Goal: Information Seeking & Learning: Learn about a topic

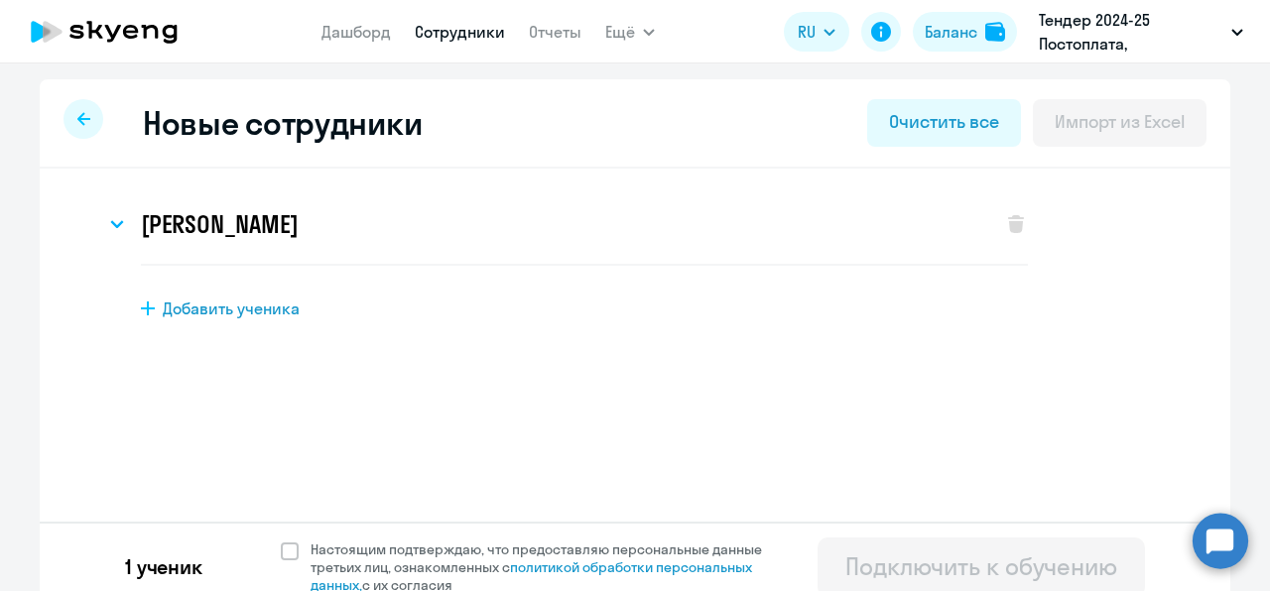
select select "english_adult_not_native_speaker"
select select "3"
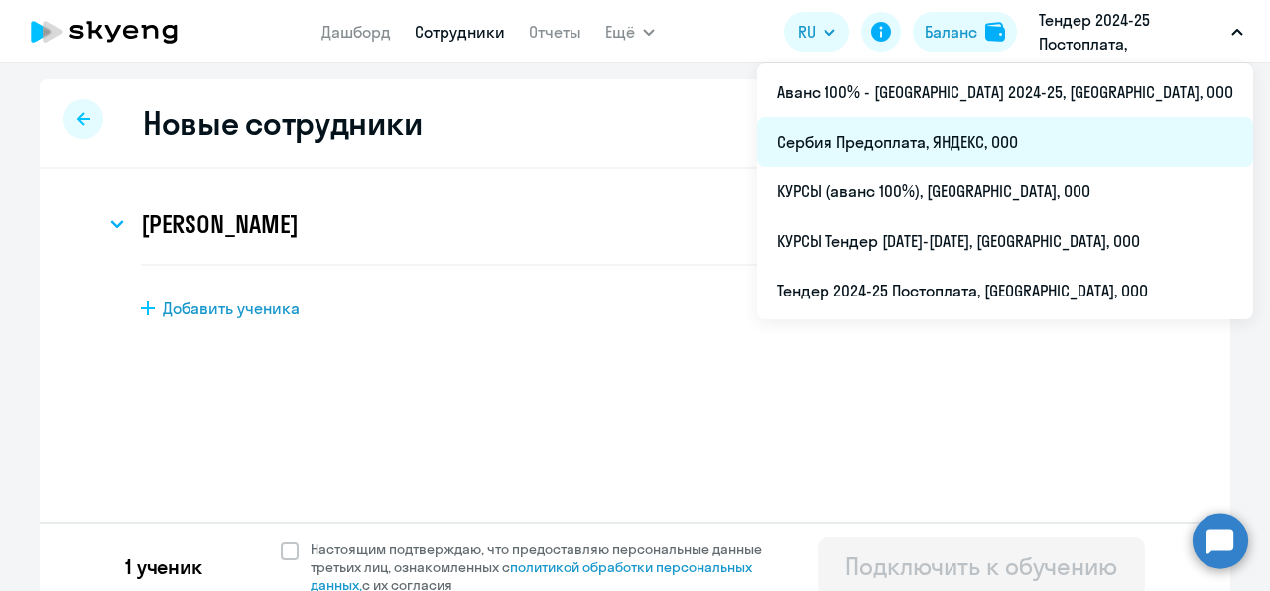
click at [1069, 144] on li "Сербия Предоплата, ЯНДЕКС, ООО" at bounding box center [1005, 142] width 496 height 50
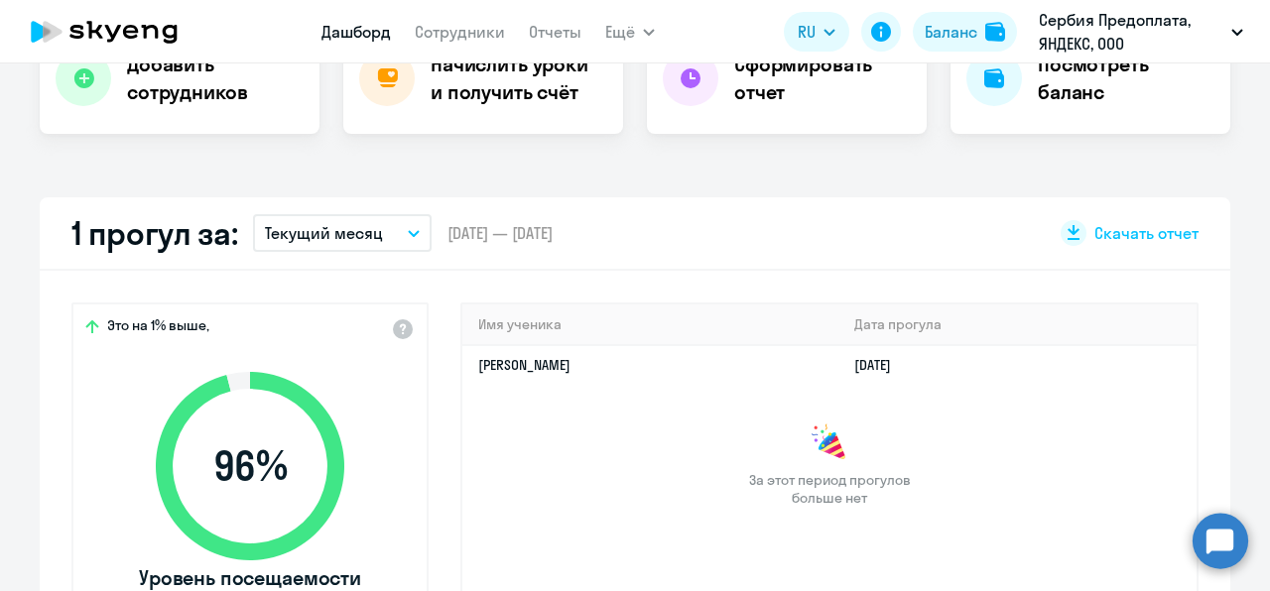
select select "30"
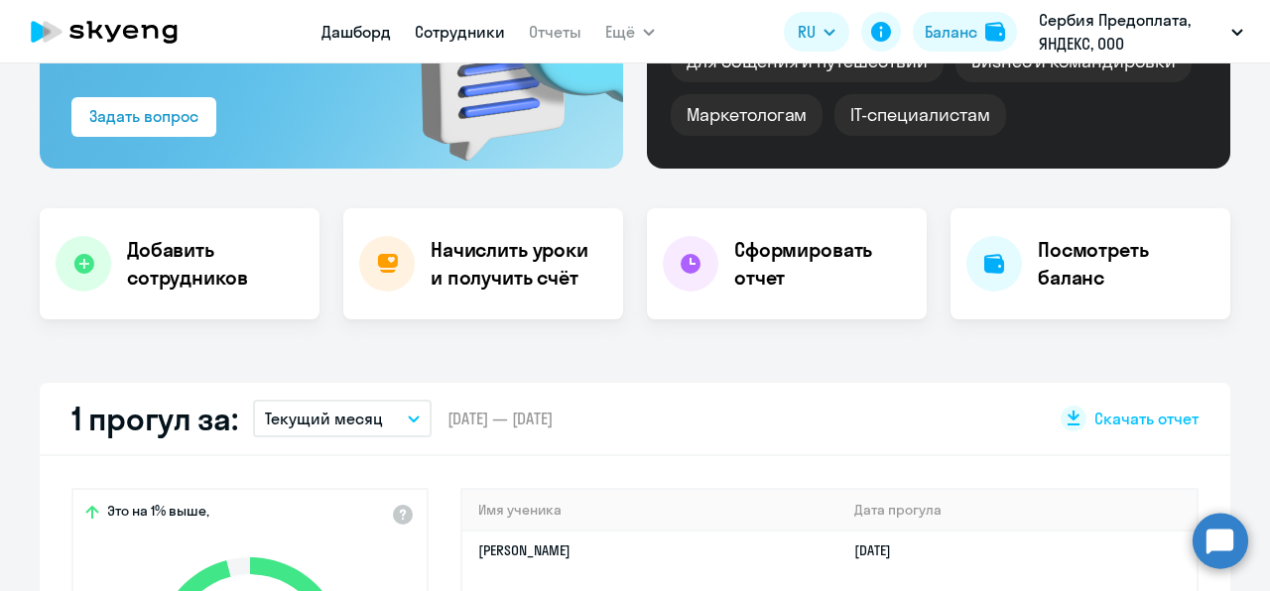
scroll to position [263, 0]
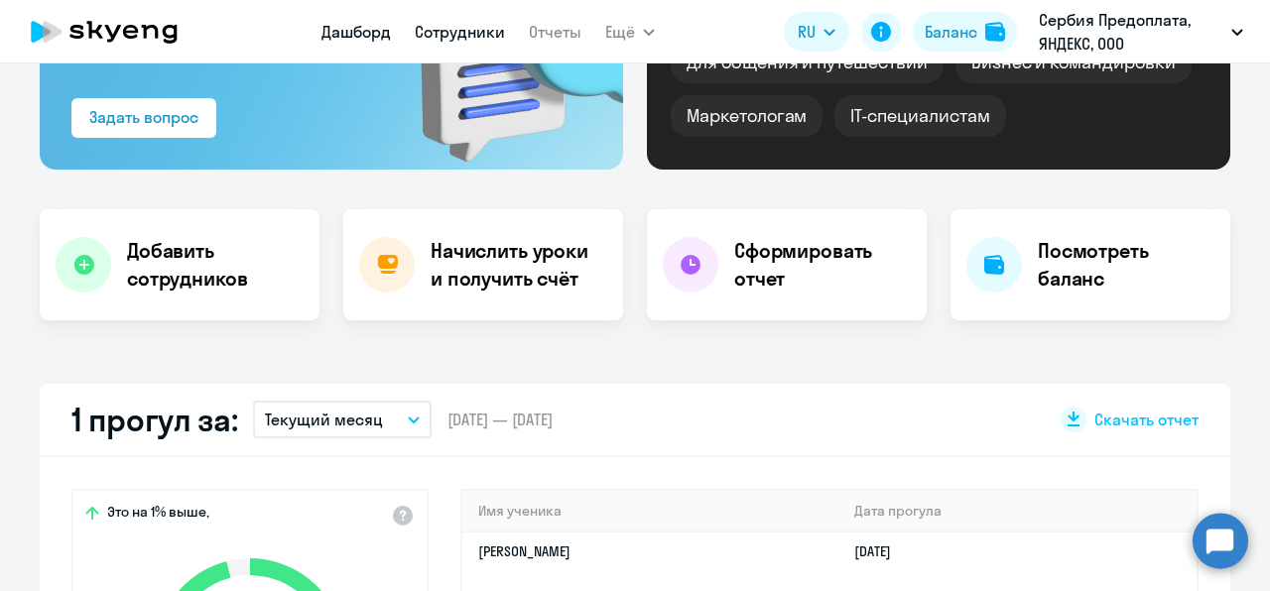
click at [432, 27] on link "Сотрудники" at bounding box center [460, 32] width 90 height 20
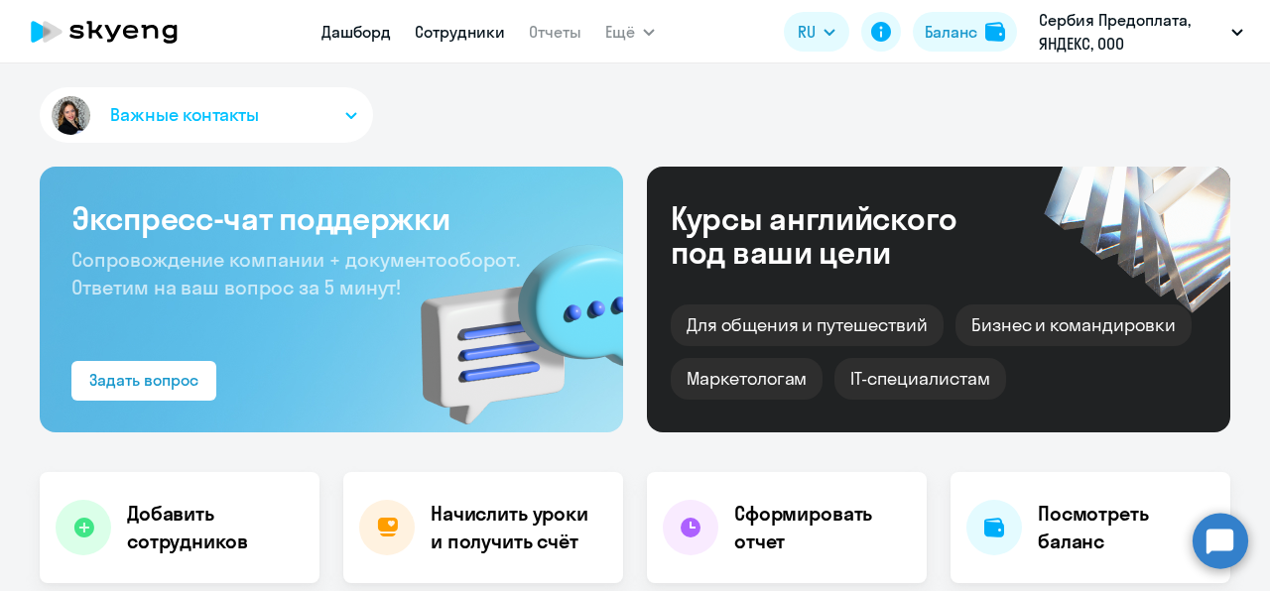
select select "30"
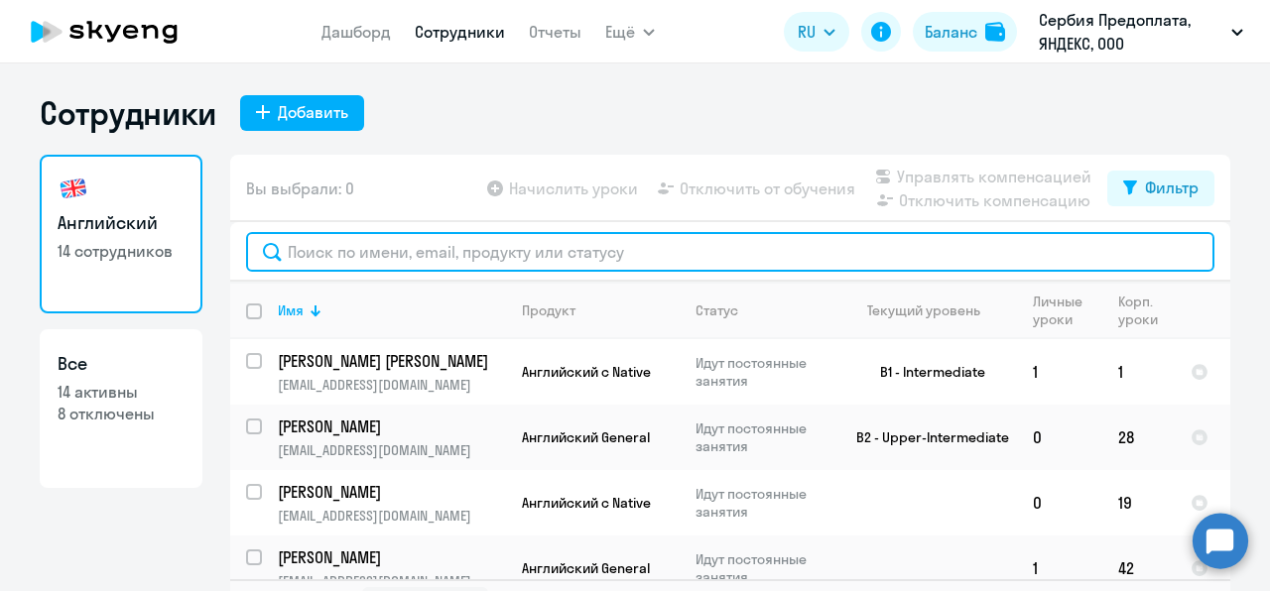
click at [438, 265] on input "text" at bounding box center [730, 252] width 968 height 40
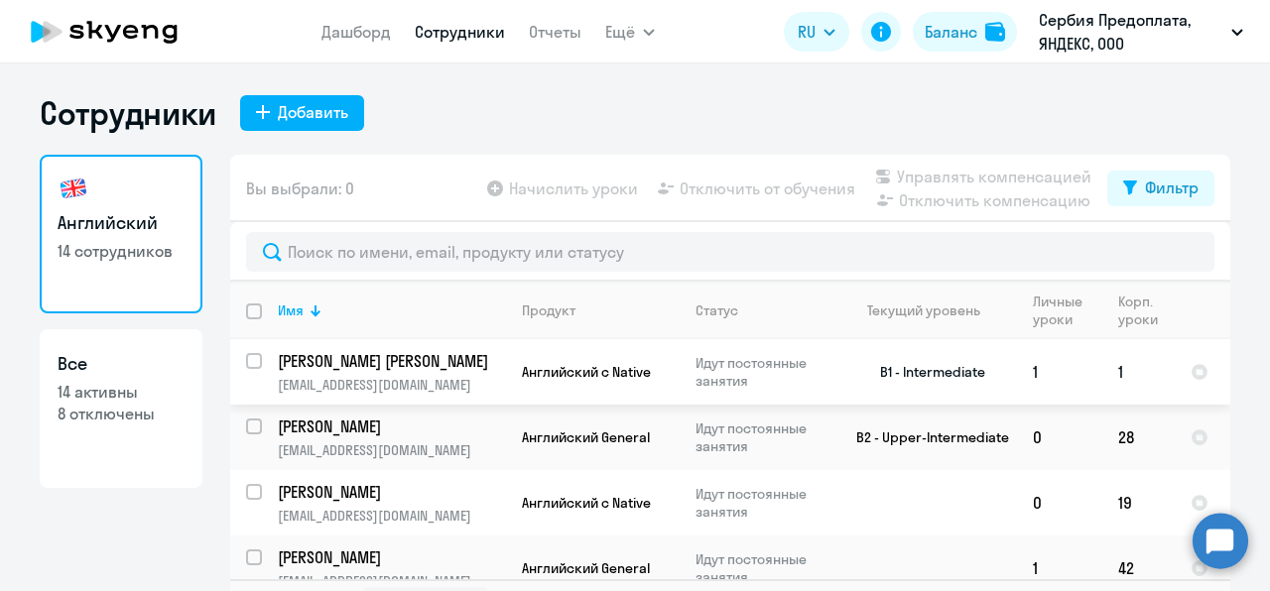
click at [679, 349] on td "Идут постоянные занятия" at bounding box center [755, 371] width 153 height 65
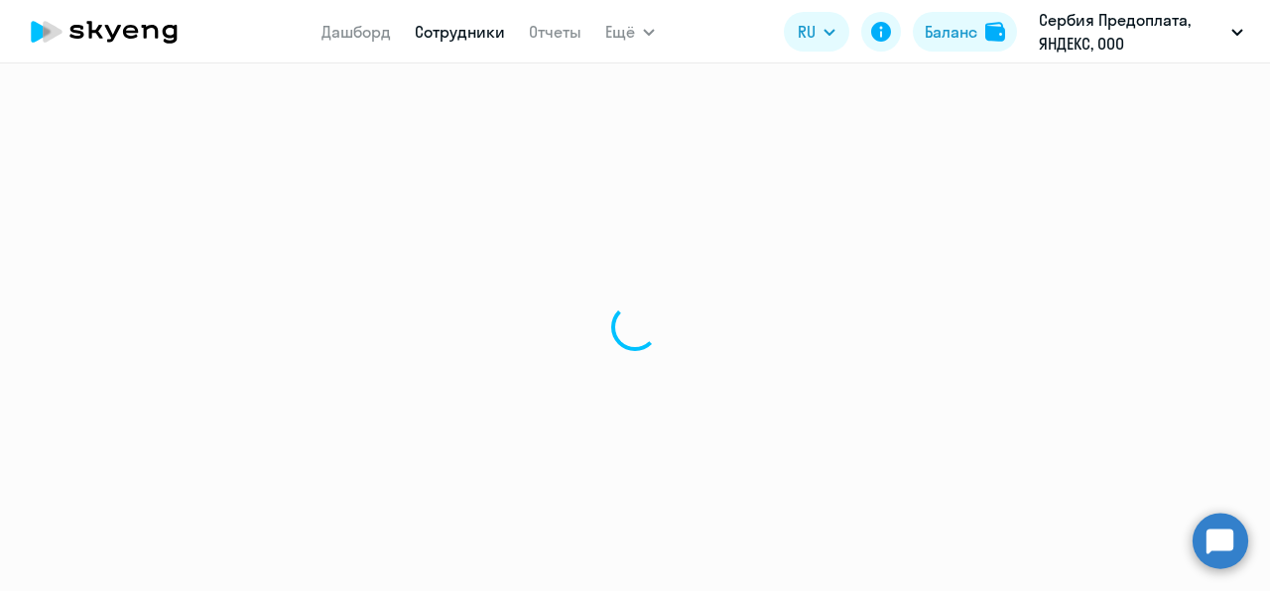
select select "english"
